Goal: Information Seeking & Learning: Learn about a topic

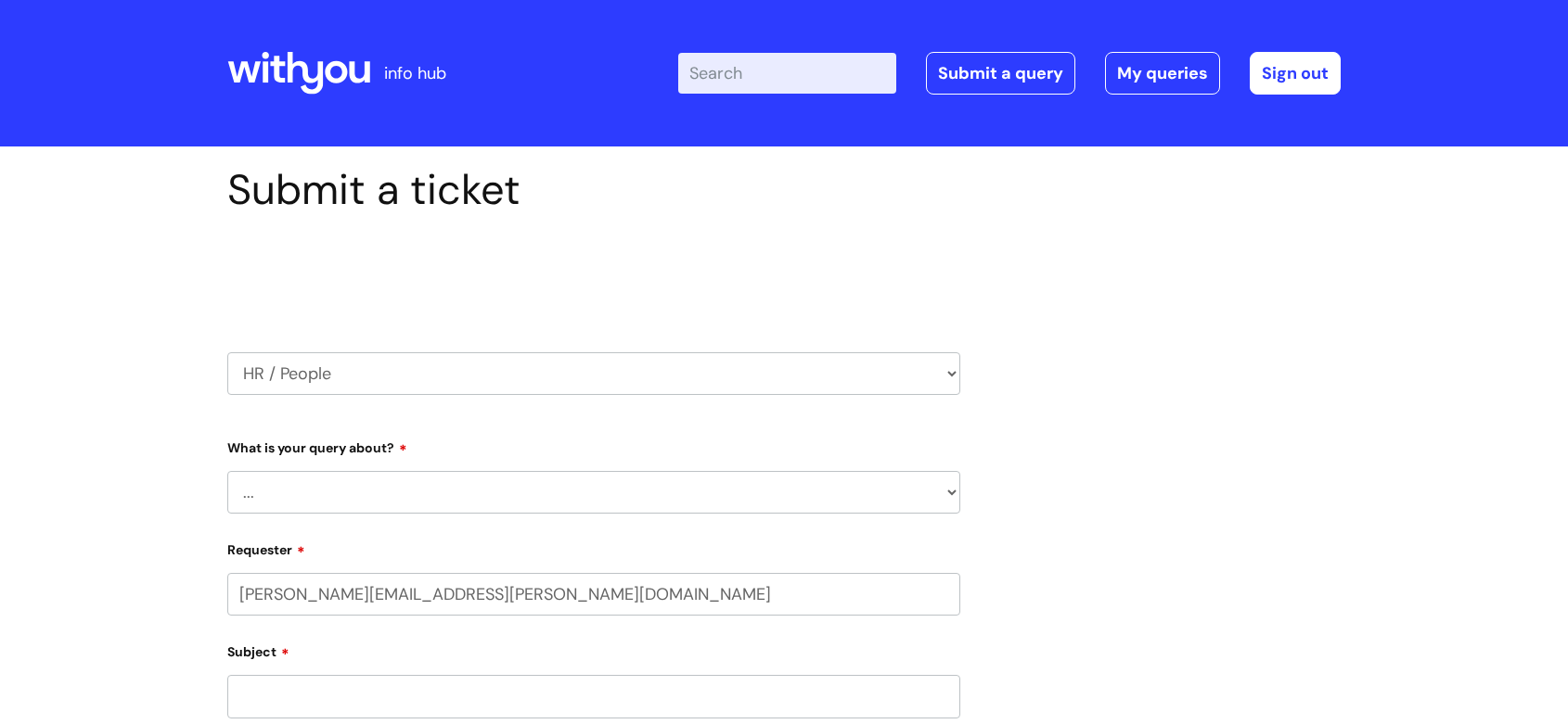
click at [330, 87] on icon at bounding box center [298, 73] width 142 height 44
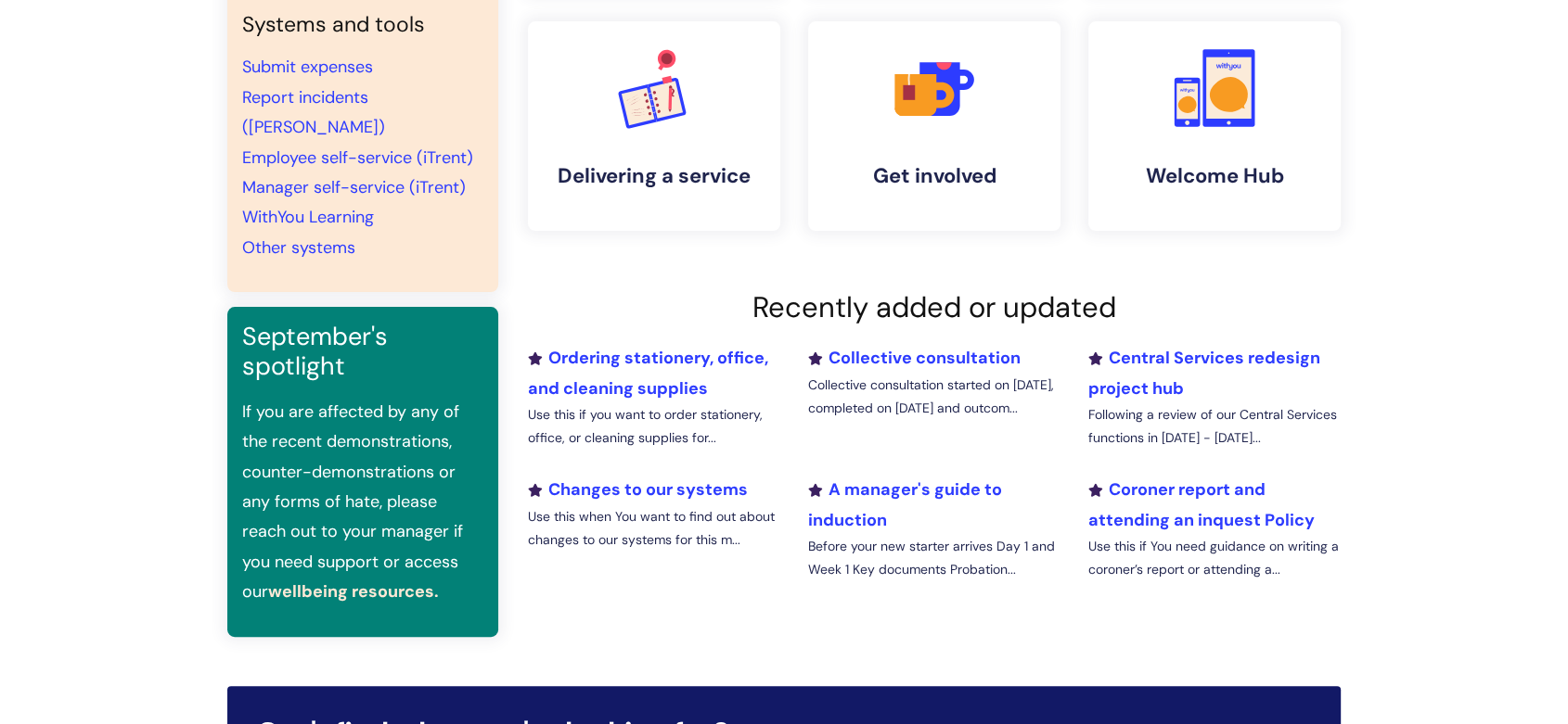
scroll to position [410, 0]
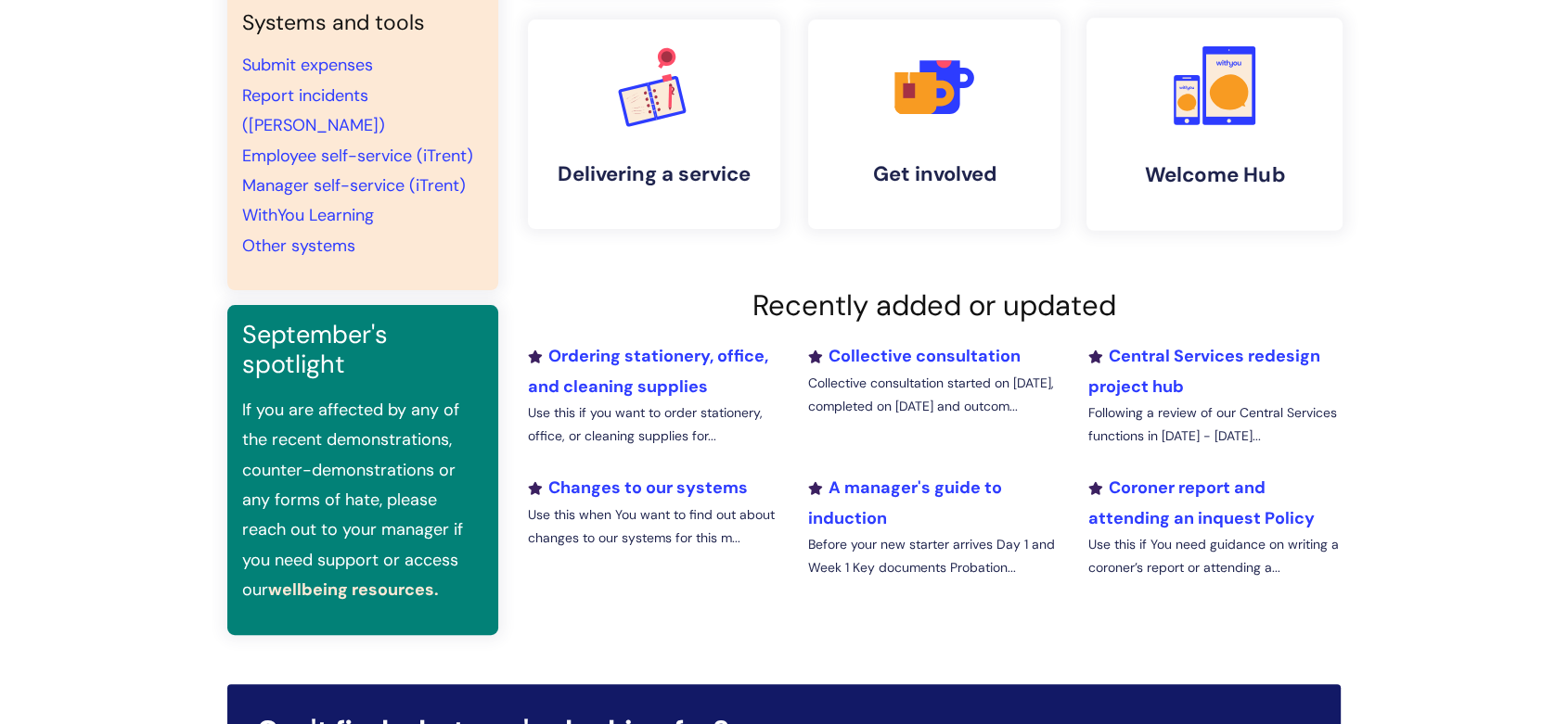
click at [1215, 95] on icon at bounding box center [1229, 91] width 39 height 35
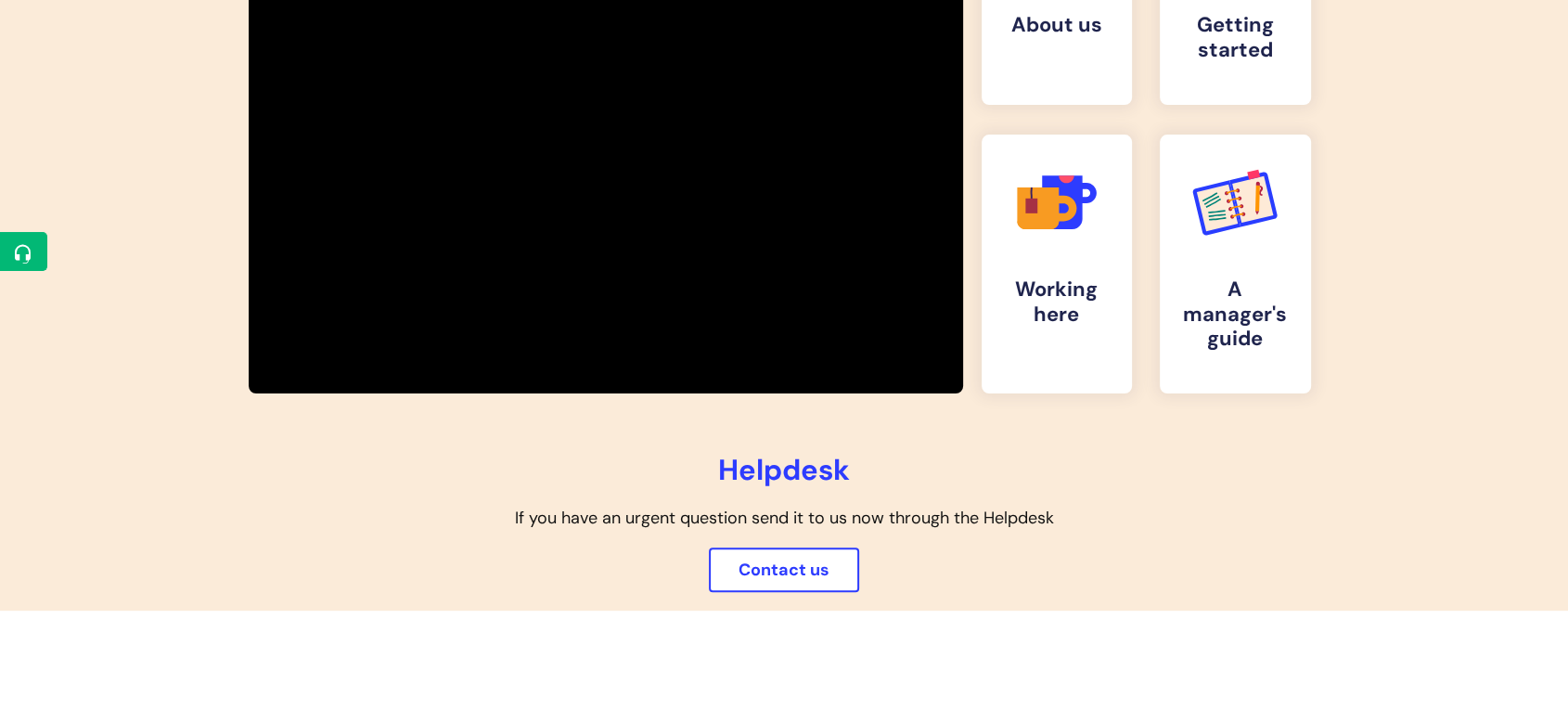
scroll to position [468, 0]
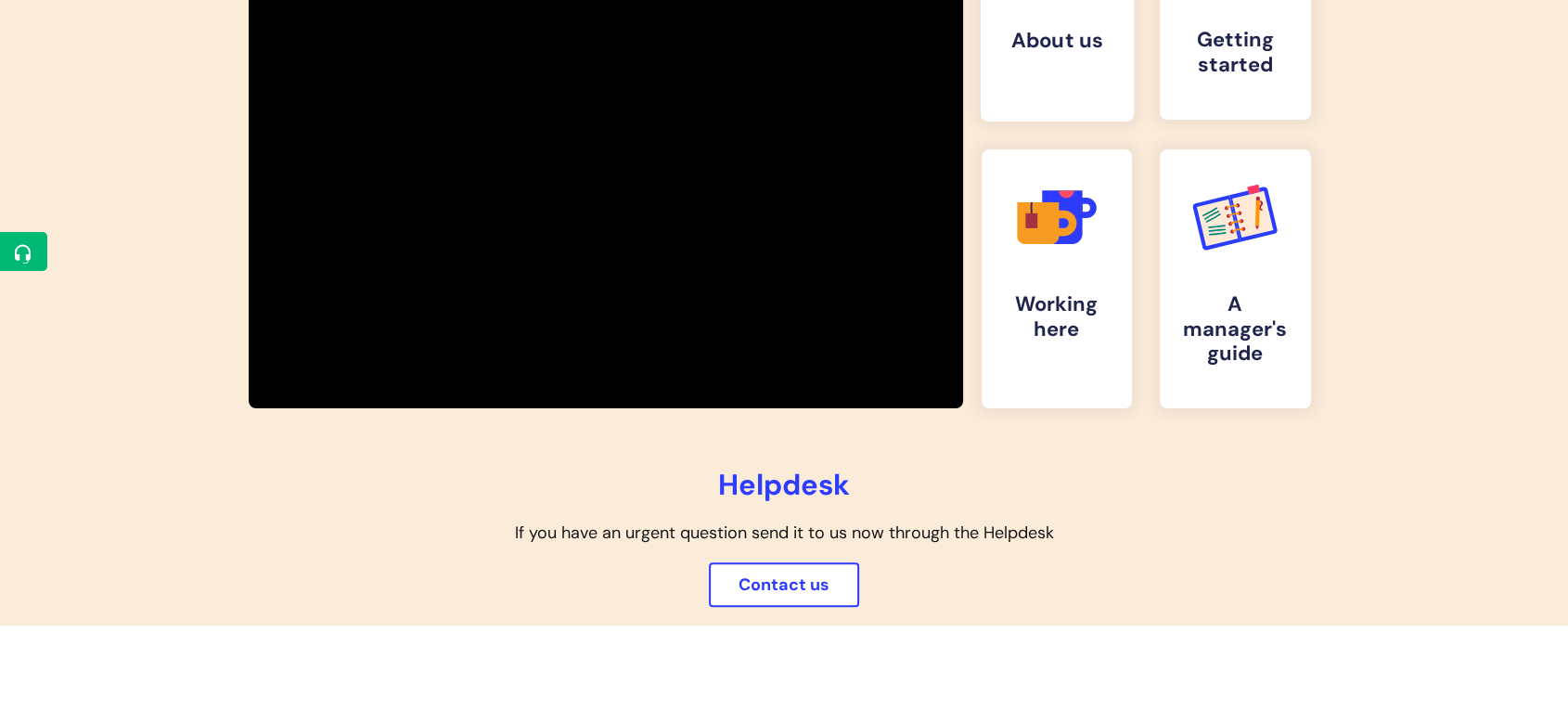
click at [1032, 50] on h4 "About us" at bounding box center [1057, 41] width 123 height 25
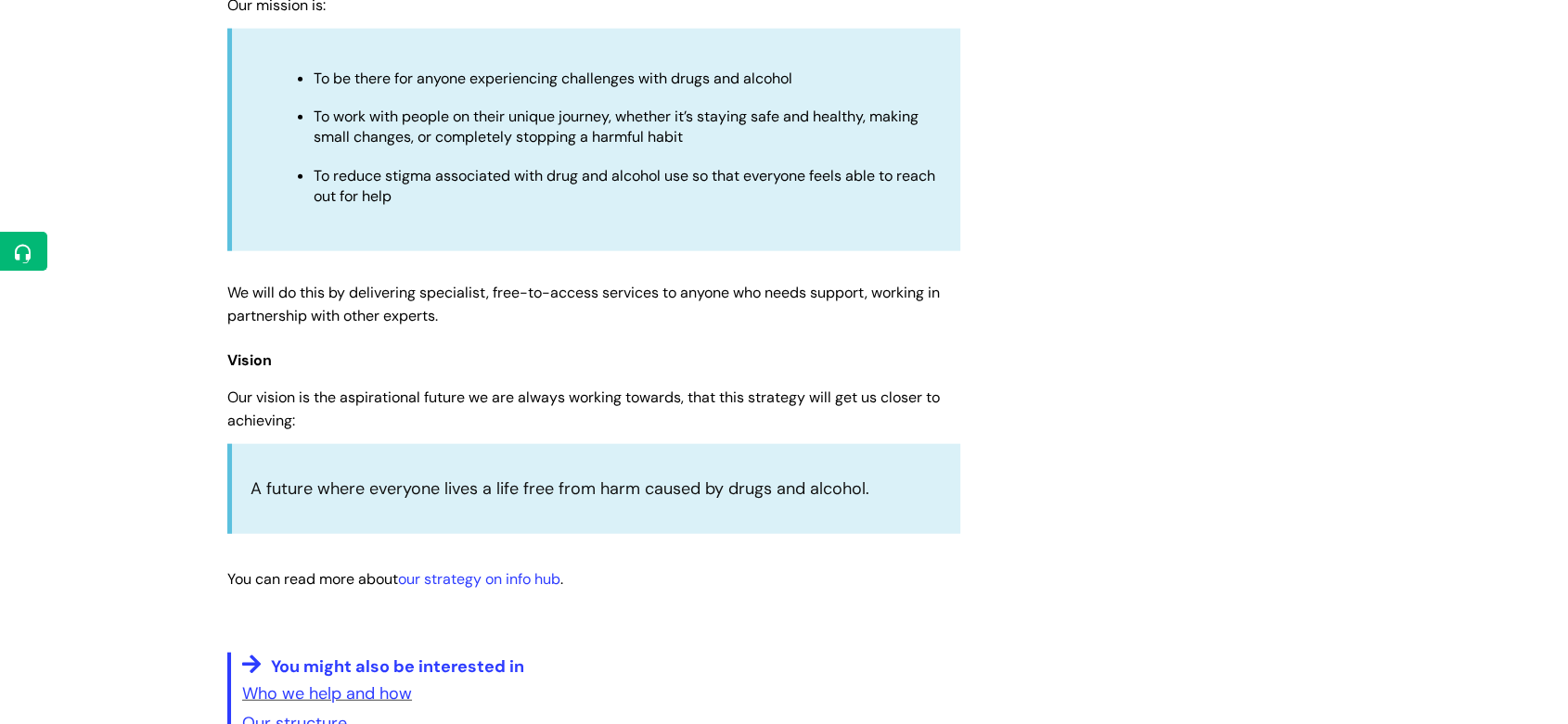
scroll to position [4361, 0]
click at [334, 710] on link "Our structure" at bounding box center [294, 721] width 105 height 23
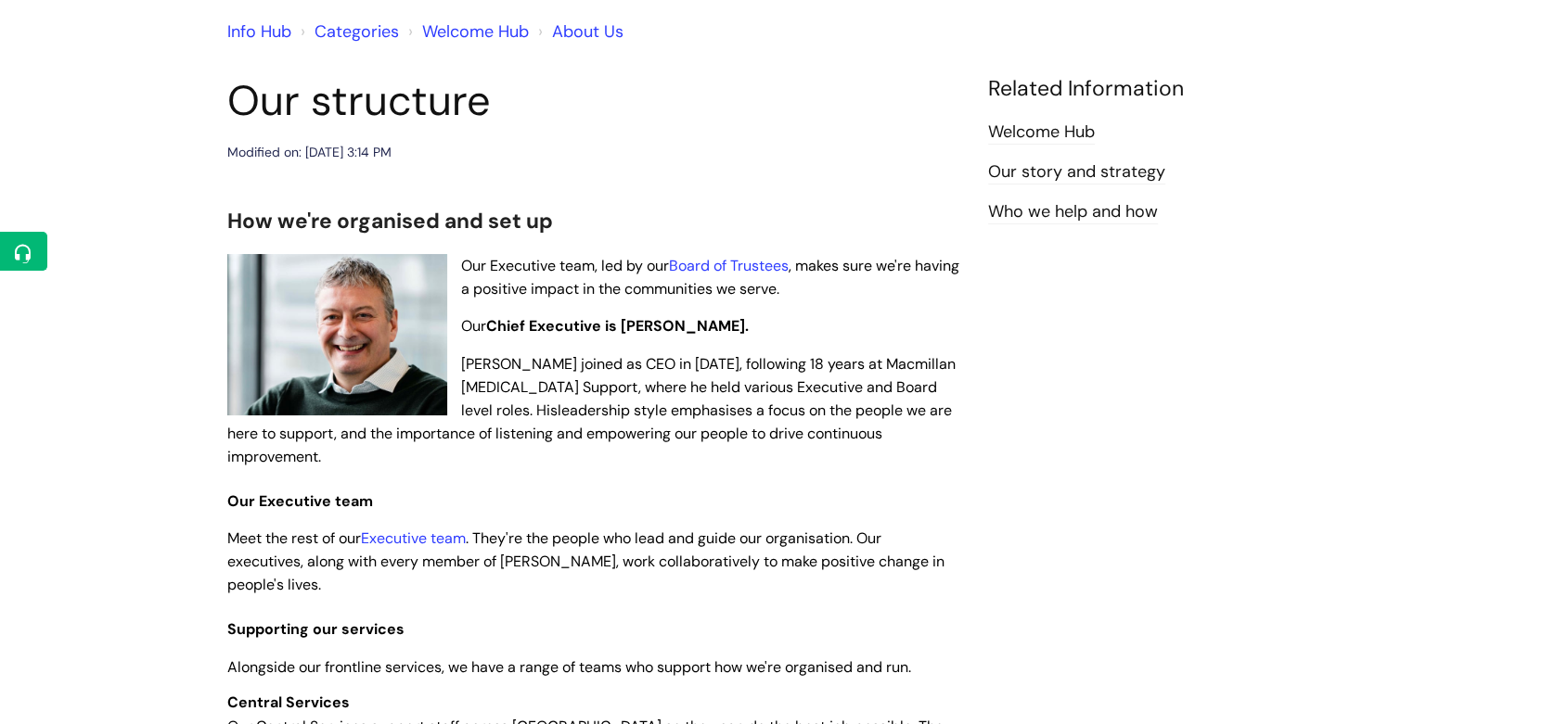
scroll to position [156, 0]
